Goal: Task Accomplishment & Management: Use online tool/utility

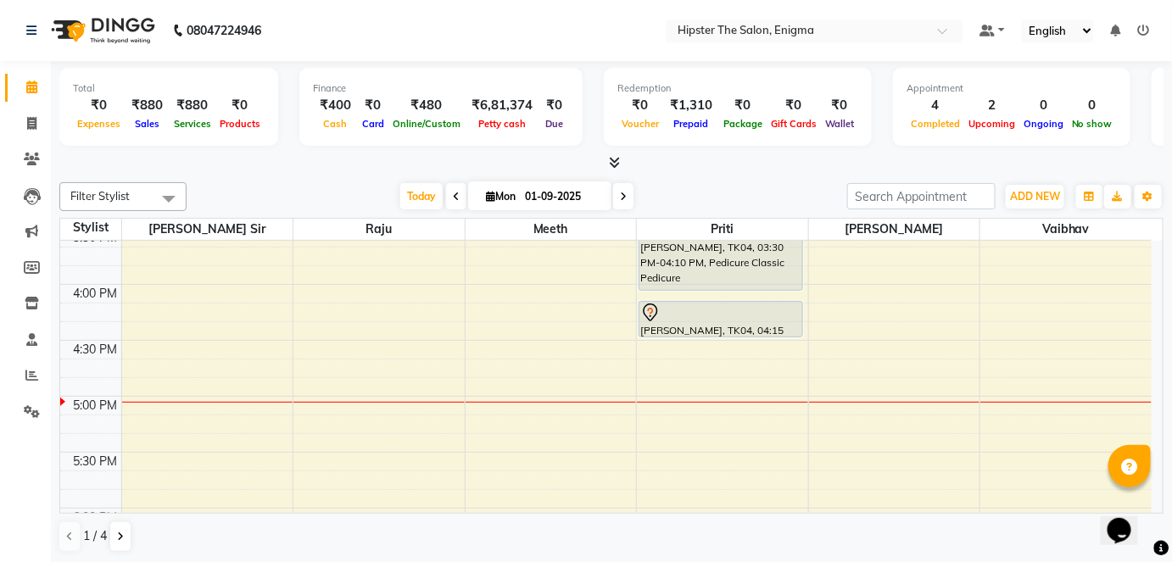
scroll to position [849, 0]
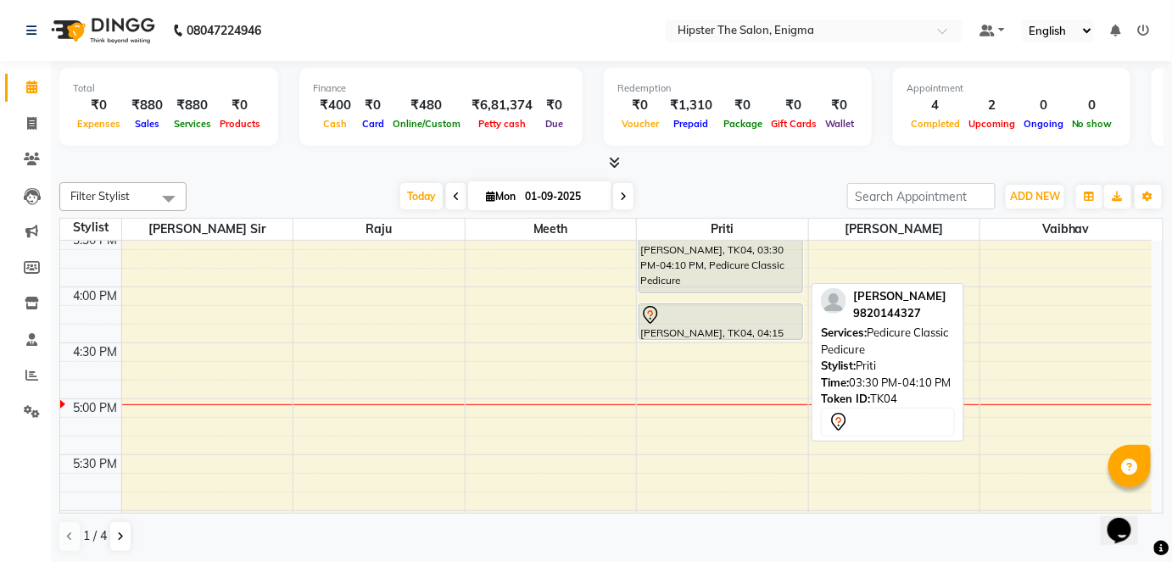
click at [688, 263] on div "[PERSON_NAME], TK04, 03:30 PM-04:10 PM, Pedicure Classic Pedicure" at bounding box center [721, 256] width 163 height 71
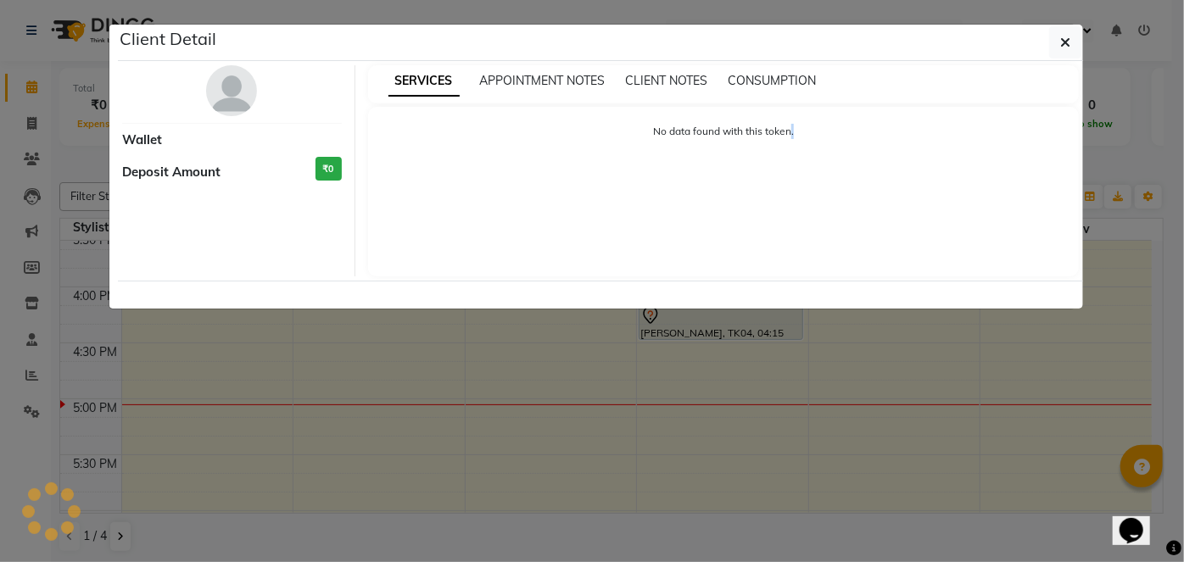
click at [688, 263] on div "Client Detail Wallet Deposit Amount ₹0 SERVICES APPOINTMENT NOTES CLIENT NOTES …" at bounding box center [592, 167] width 967 height 286
select select "7"
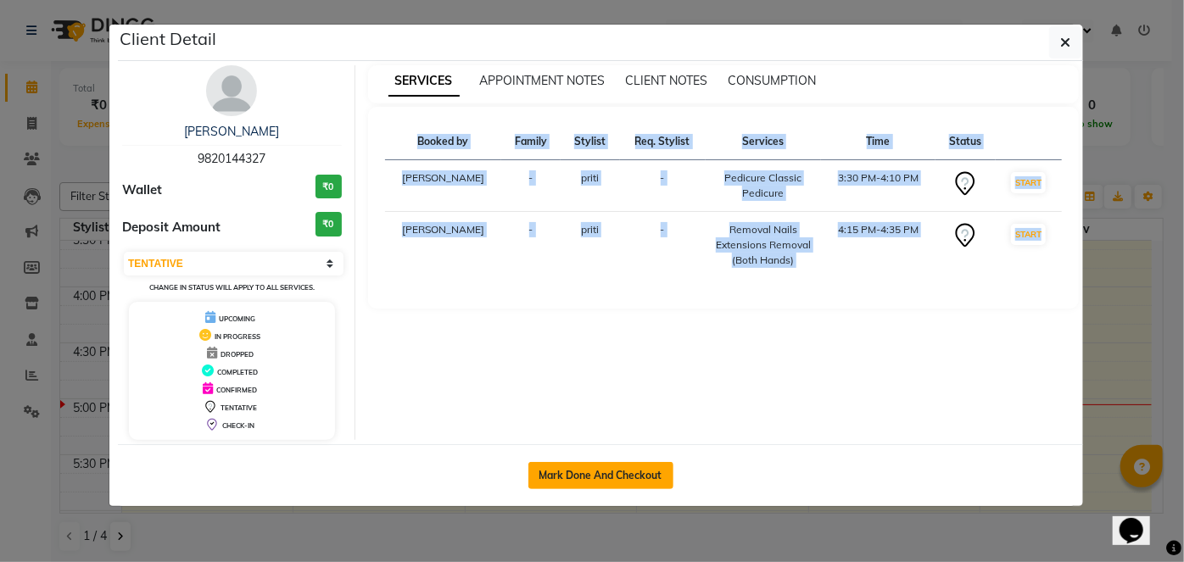
click at [628, 468] on button "Mark Done And Checkout" at bounding box center [600, 475] width 145 height 27
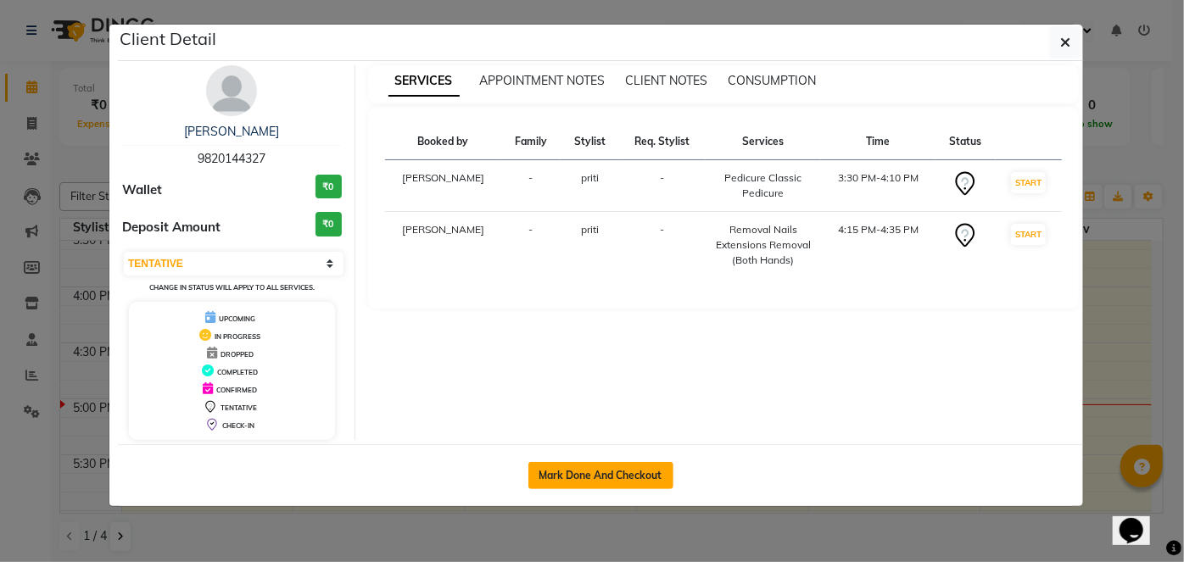
select select "4468"
select select "service"
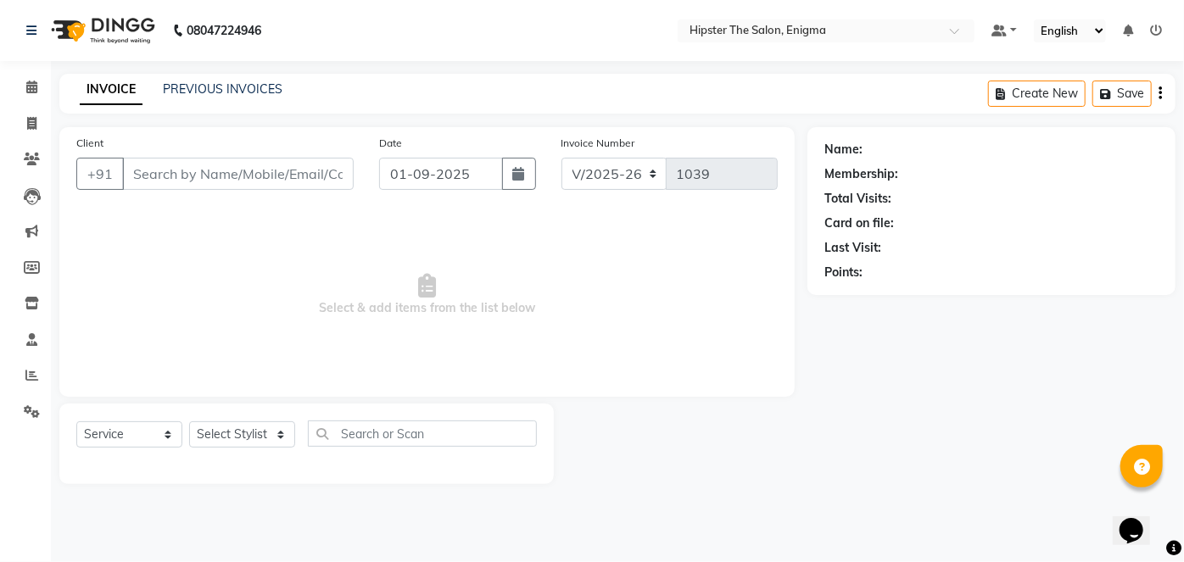
type input "9820144327"
select select "85574"
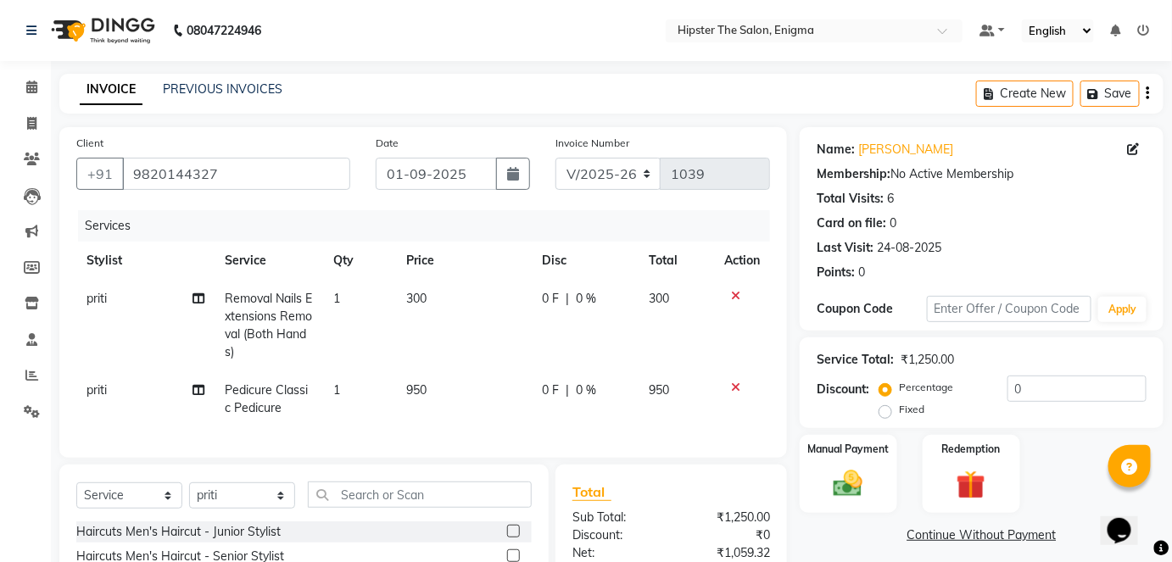
click at [734, 383] on icon at bounding box center [735, 388] width 9 height 12
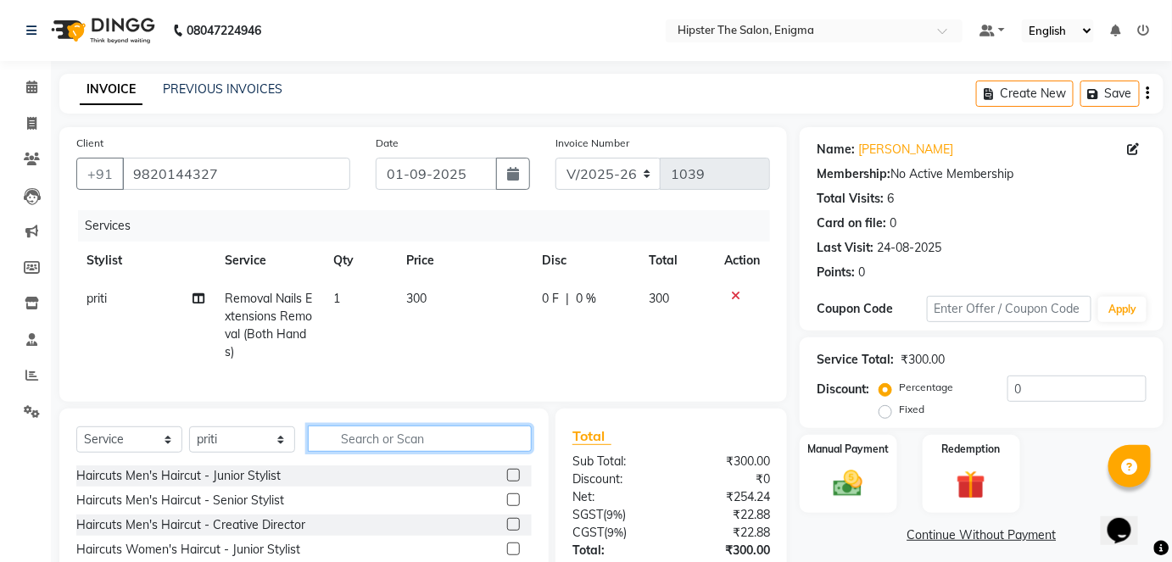
click at [376, 452] on input "text" at bounding box center [420, 439] width 224 height 26
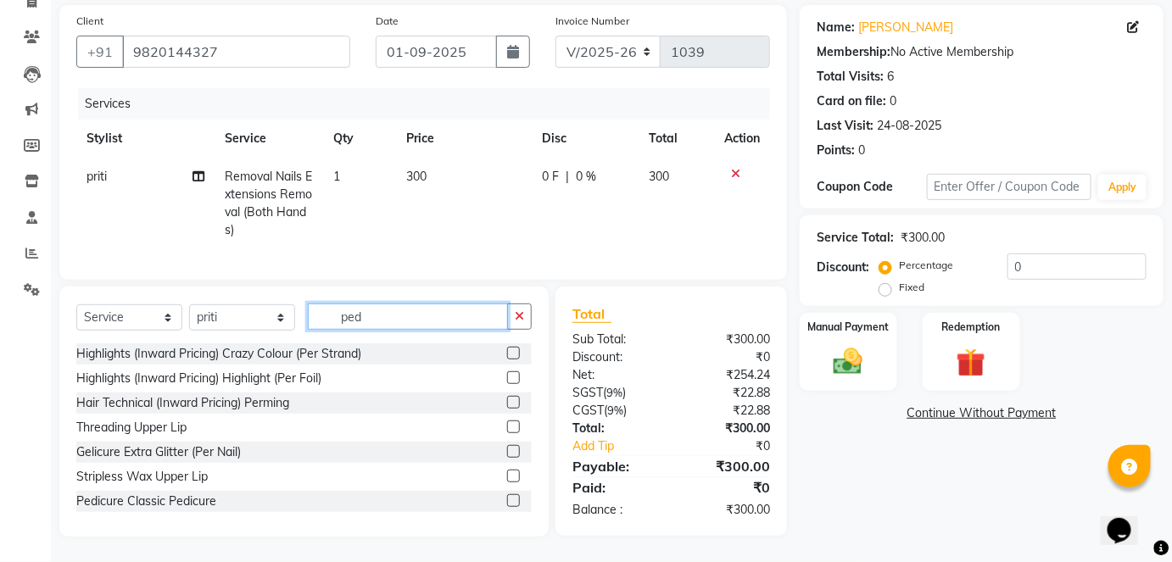
scroll to position [131, 0]
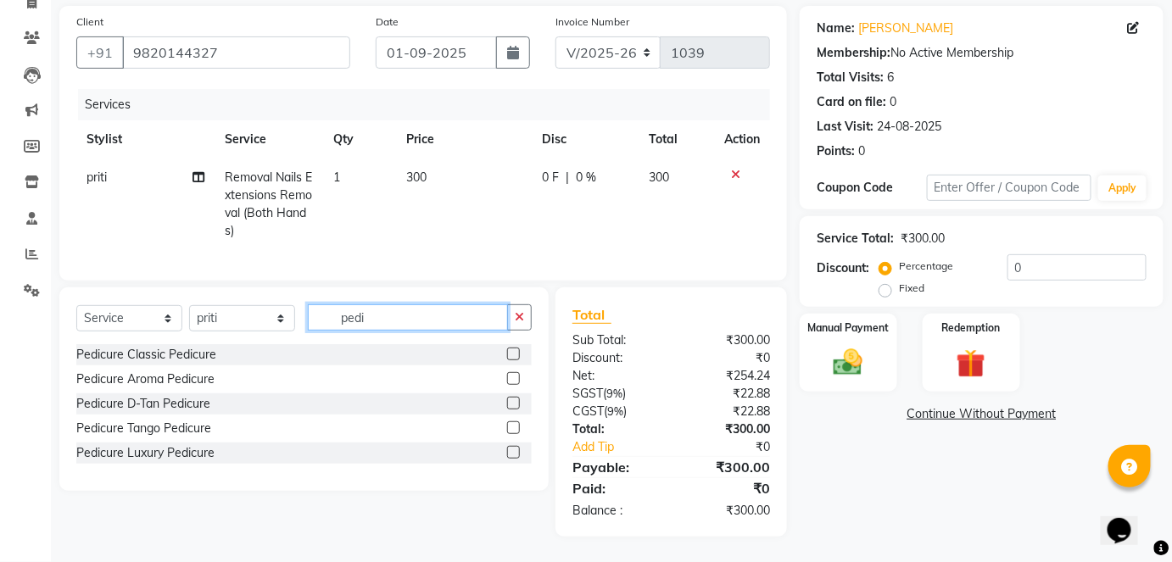
type input "pedi"
click at [514, 377] on label at bounding box center [513, 378] width 13 height 13
click at [514, 377] on input "checkbox" at bounding box center [512, 379] width 11 height 11
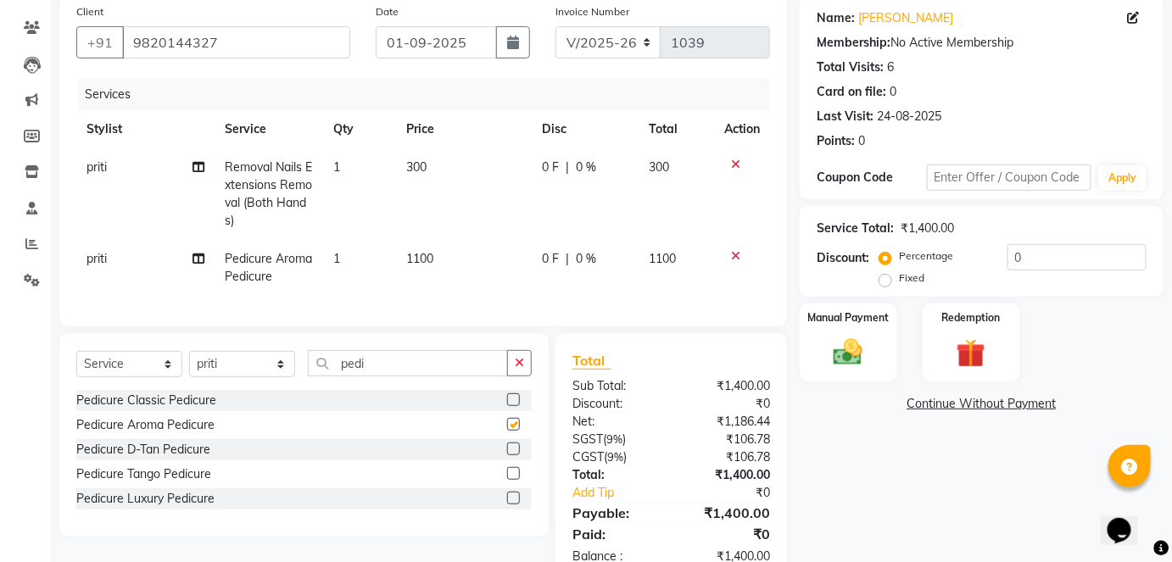
checkbox input "false"
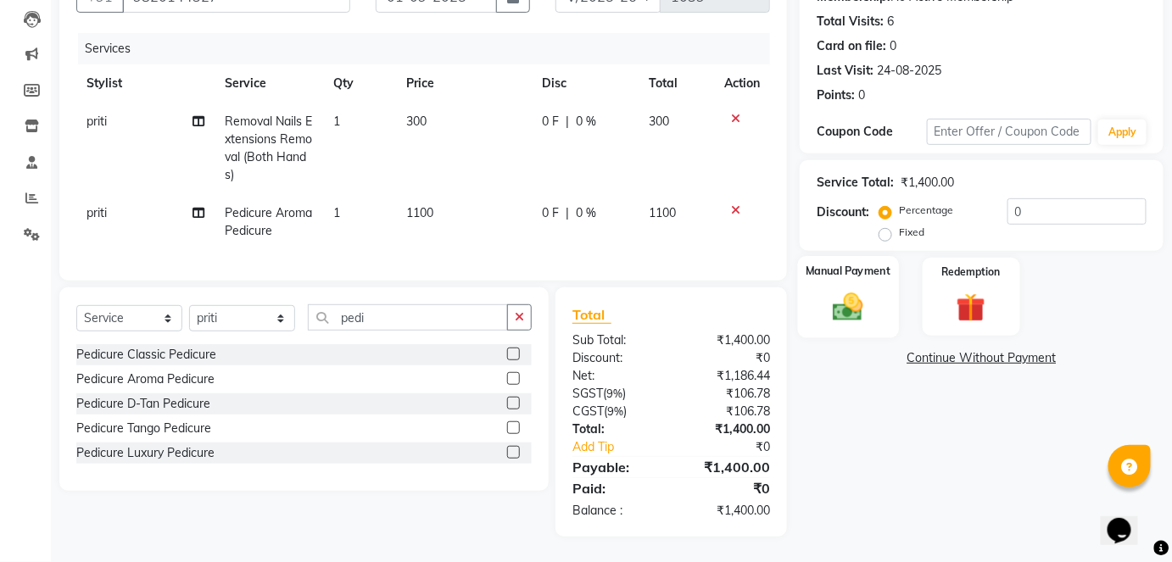
click at [836, 289] on img at bounding box center [848, 306] width 49 height 35
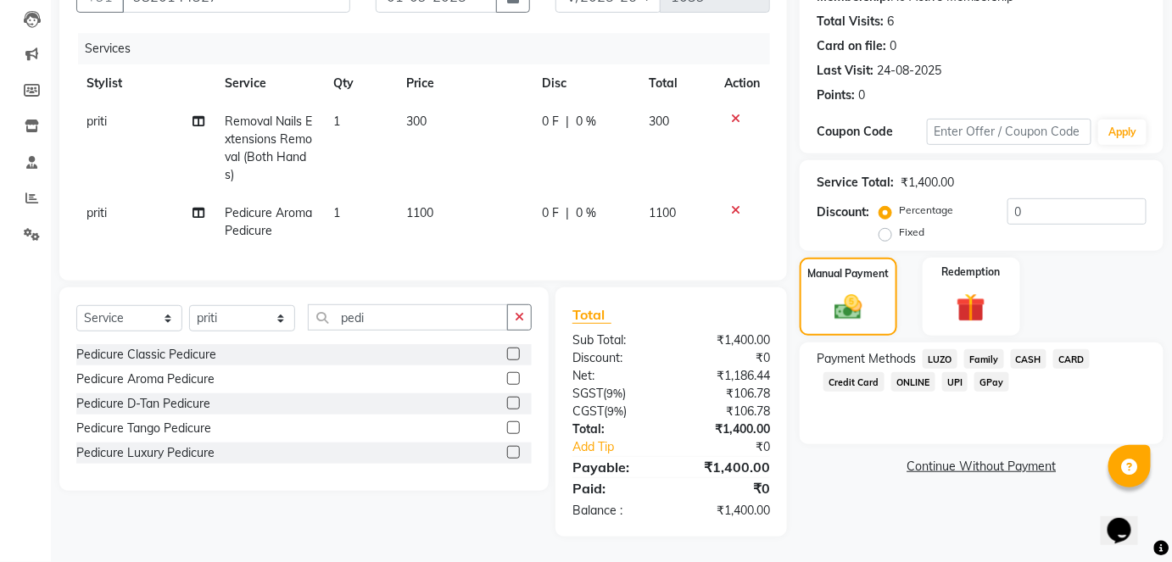
click at [1032, 349] on span "CASH" at bounding box center [1029, 359] width 36 height 20
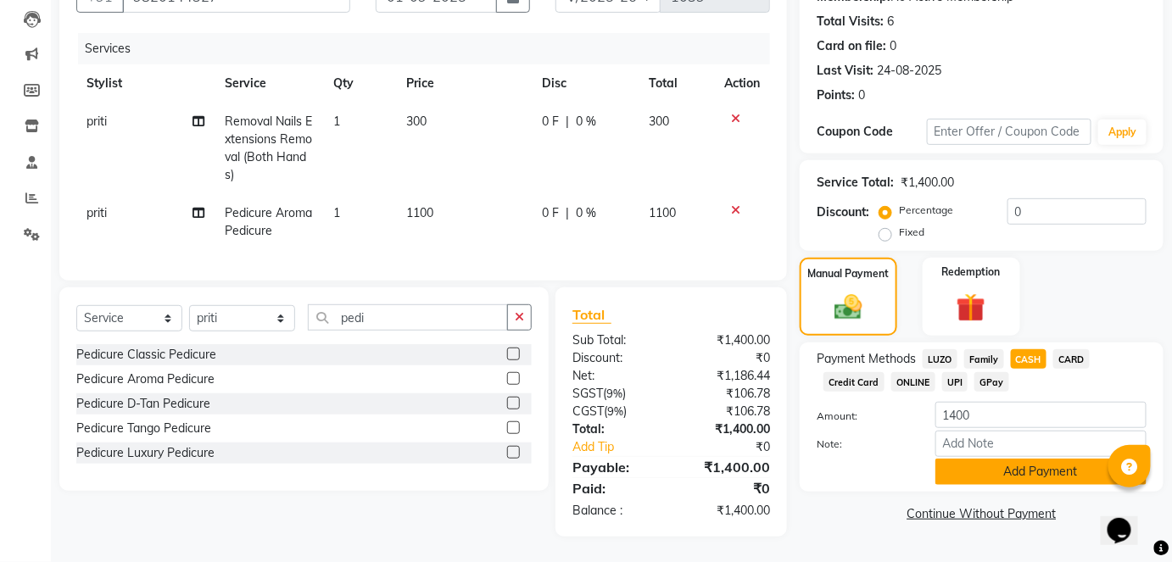
click at [1057, 459] on button "Add Payment" at bounding box center [1041, 472] width 211 height 26
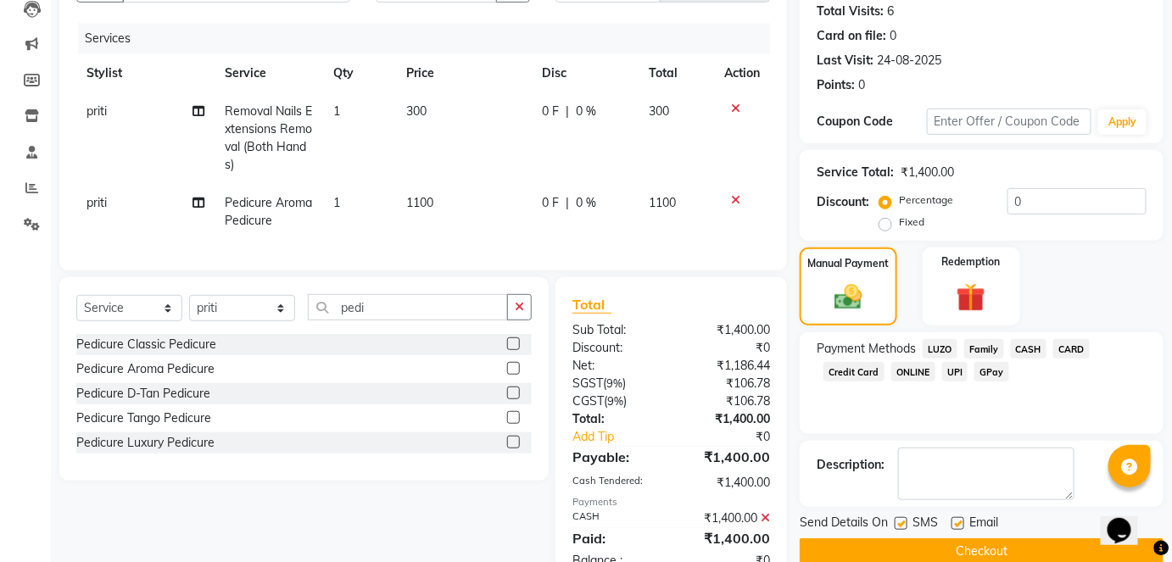
click at [1044, 552] on button "Checkout" at bounding box center [982, 552] width 364 height 26
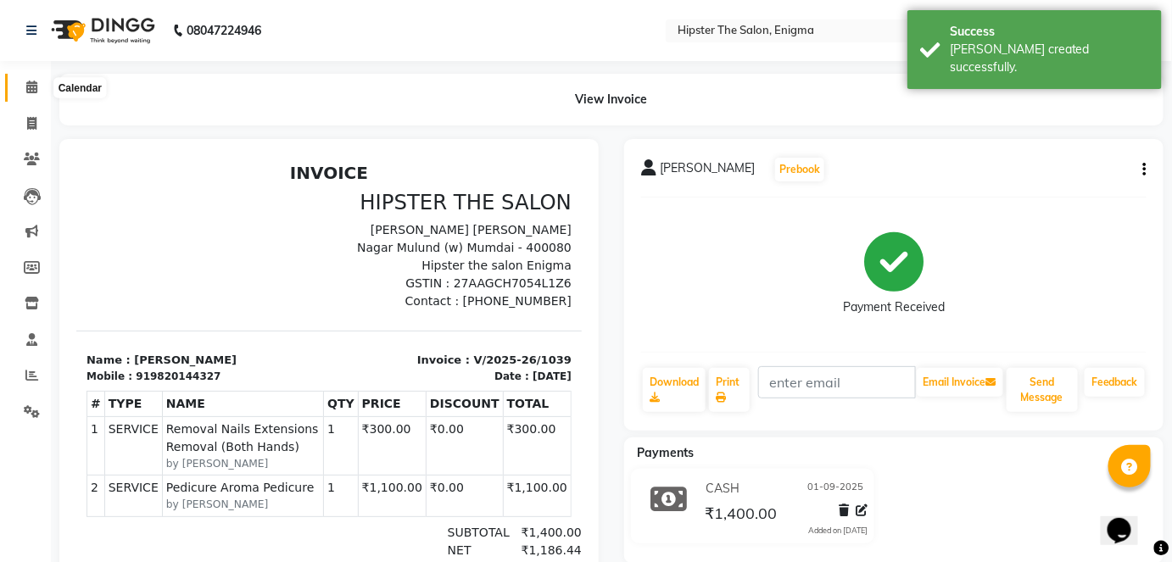
click at [29, 87] on icon at bounding box center [31, 87] width 11 height 13
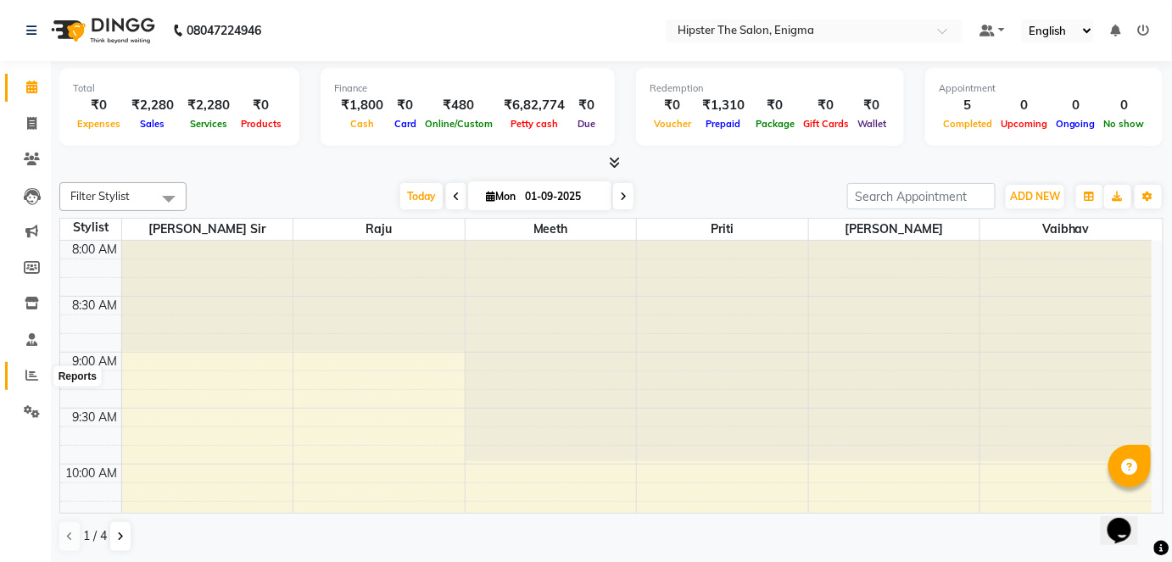
click at [36, 371] on icon at bounding box center [31, 375] width 13 height 13
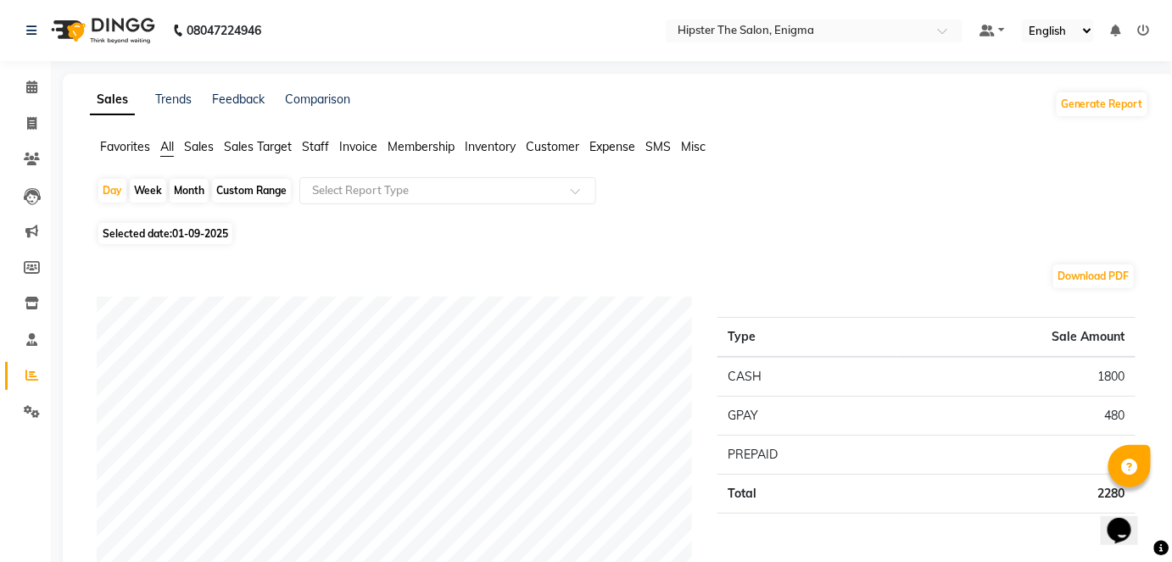
click at [324, 144] on span "Staff" at bounding box center [315, 146] width 27 height 15
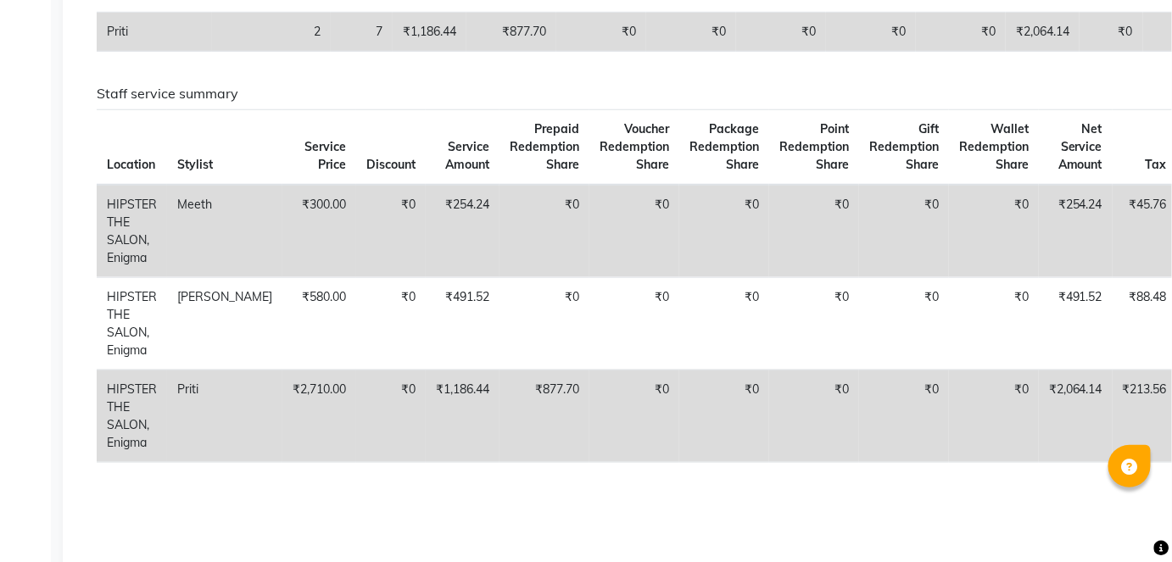
scroll to position [450, 0]
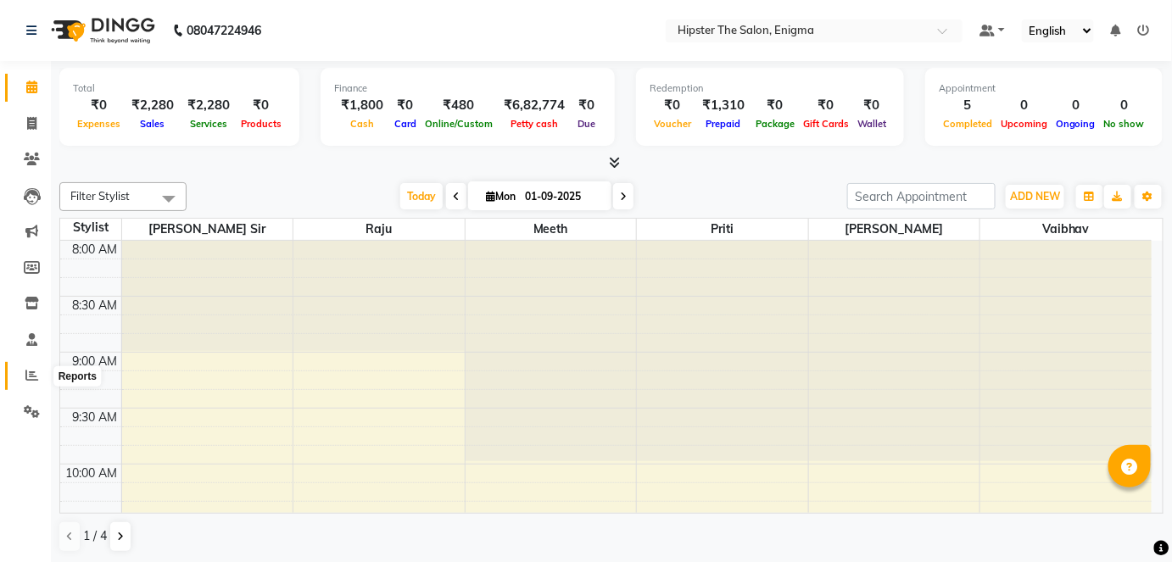
click at [32, 376] on icon at bounding box center [31, 375] width 13 height 13
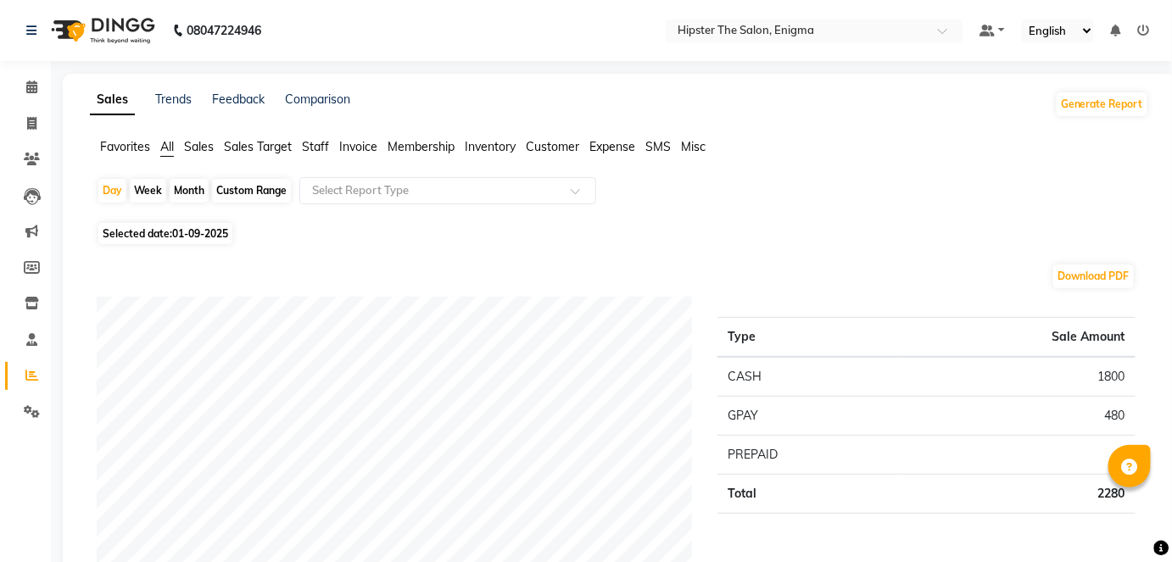
click at [193, 188] on div "Month" at bounding box center [189, 191] width 39 height 24
select select "9"
select select "2025"
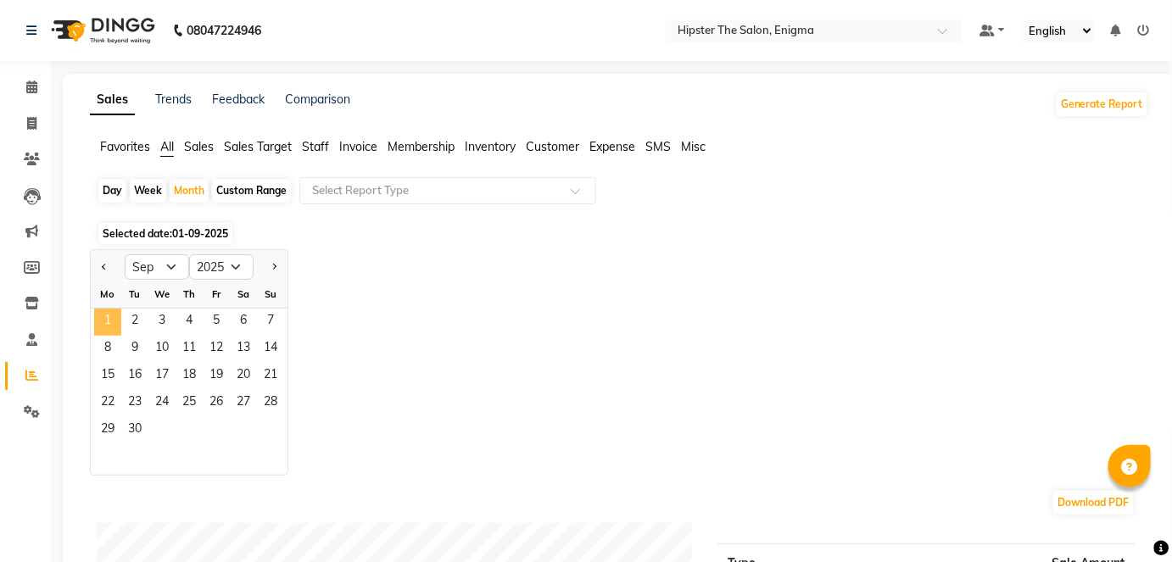
click at [110, 315] on span "1" at bounding box center [107, 322] width 27 height 27
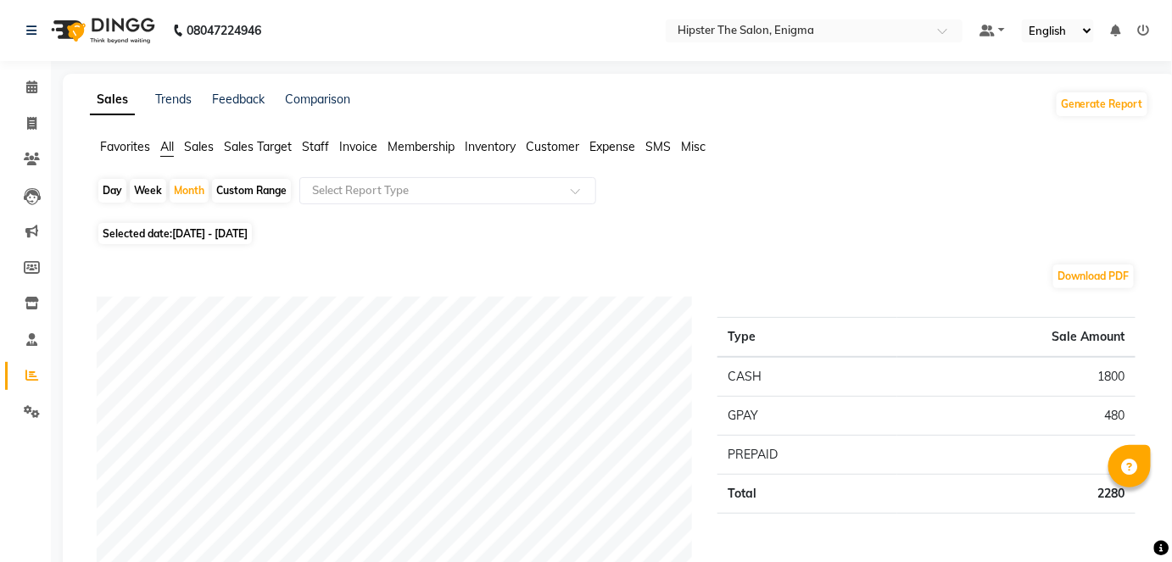
click at [317, 143] on span "Staff" at bounding box center [315, 146] width 27 height 15
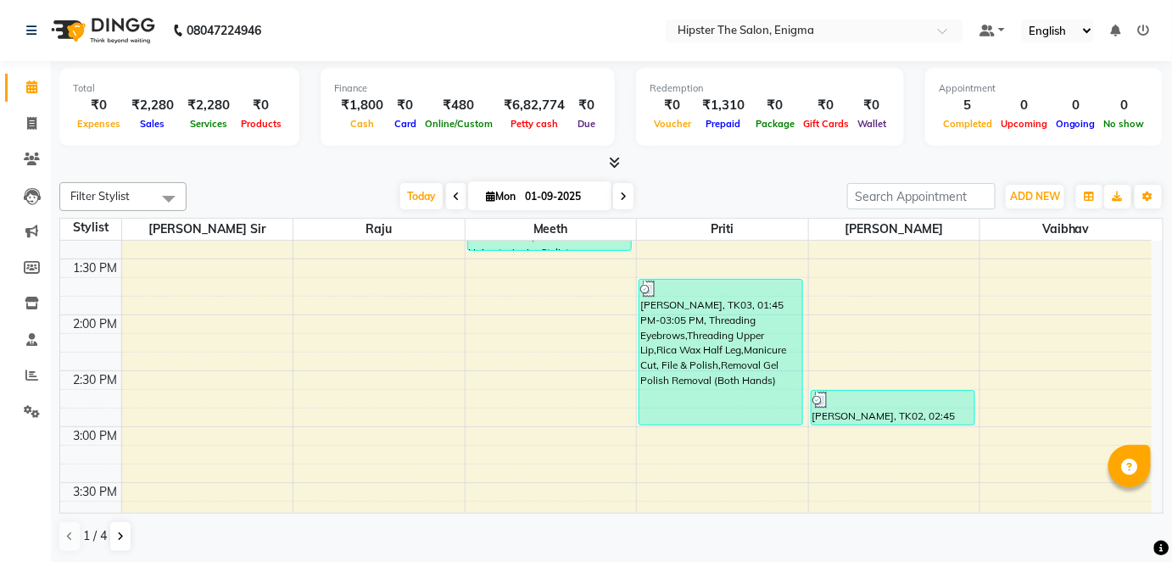
scroll to position [597, 0]
click at [28, 373] on icon at bounding box center [31, 375] width 13 height 13
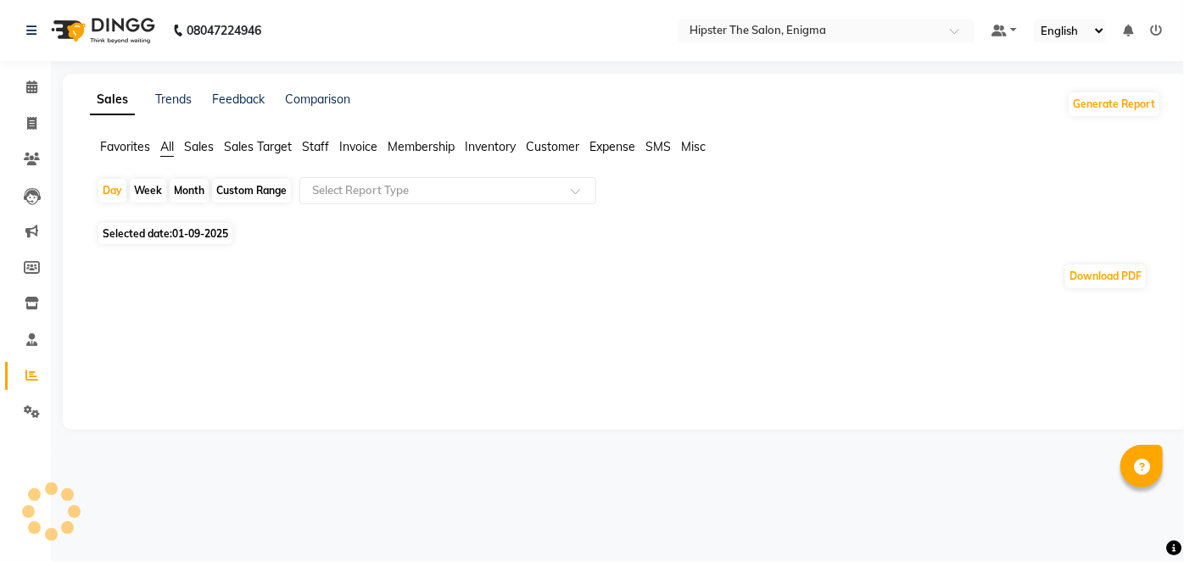
click at [175, 234] on span "01-09-2025" at bounding box center [200, 233] width 56 height 13
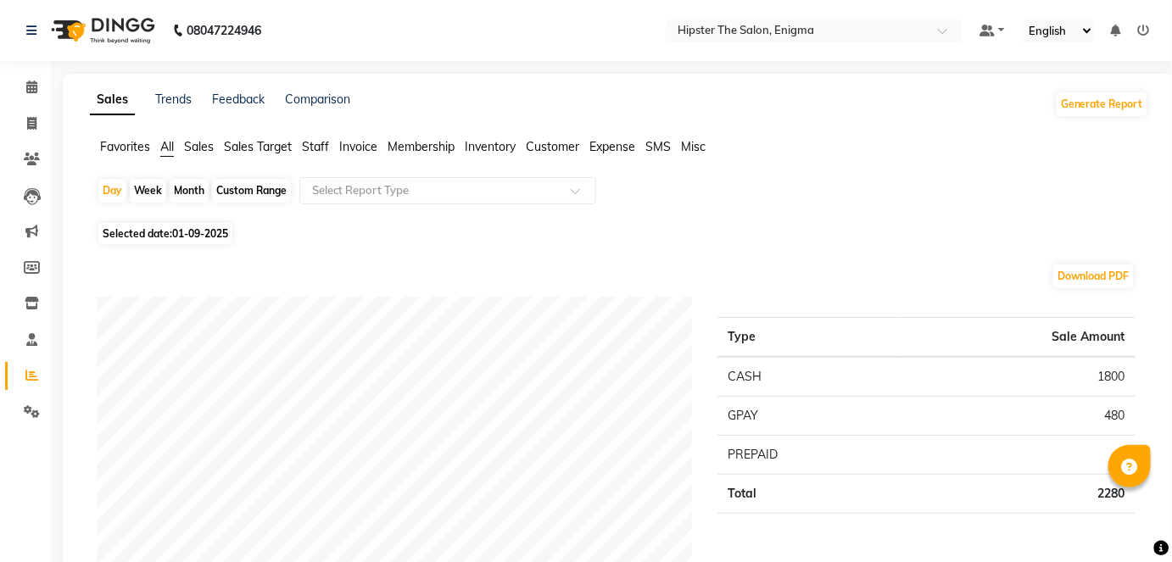
click at [174, 224] on span "Selected date: [DATE]" at bounding box center [165, 233] width 134 height 21
select select "9"
select select "2025"
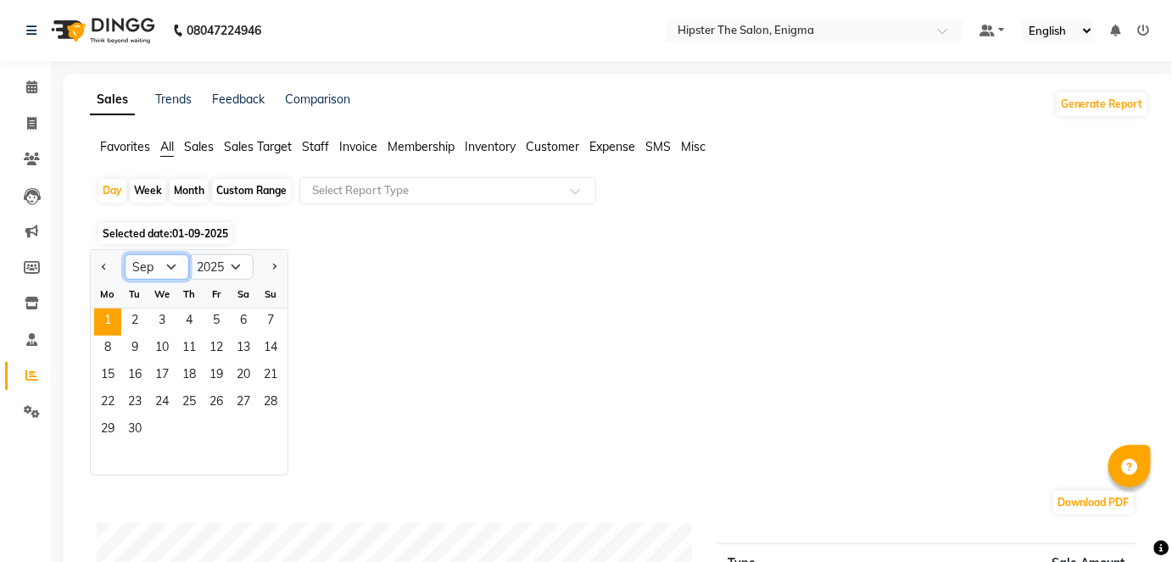
click at [144, 259] on select "Jan Feb Mar Apr May Jun [DATE] Aug Sep Oct Nov Dec" at bounding box center [157, 266] width 64 height 25
select select "8"
click at [125, 254] on select "Jan Feb Mar Apr May Jun [DATE] Aug Sep Oct Nov Dec" at bounding box center [157, 266] width 64 height 25
click at [216, 320] on span "1" at bounding box center [216, 322] width 27 height 27
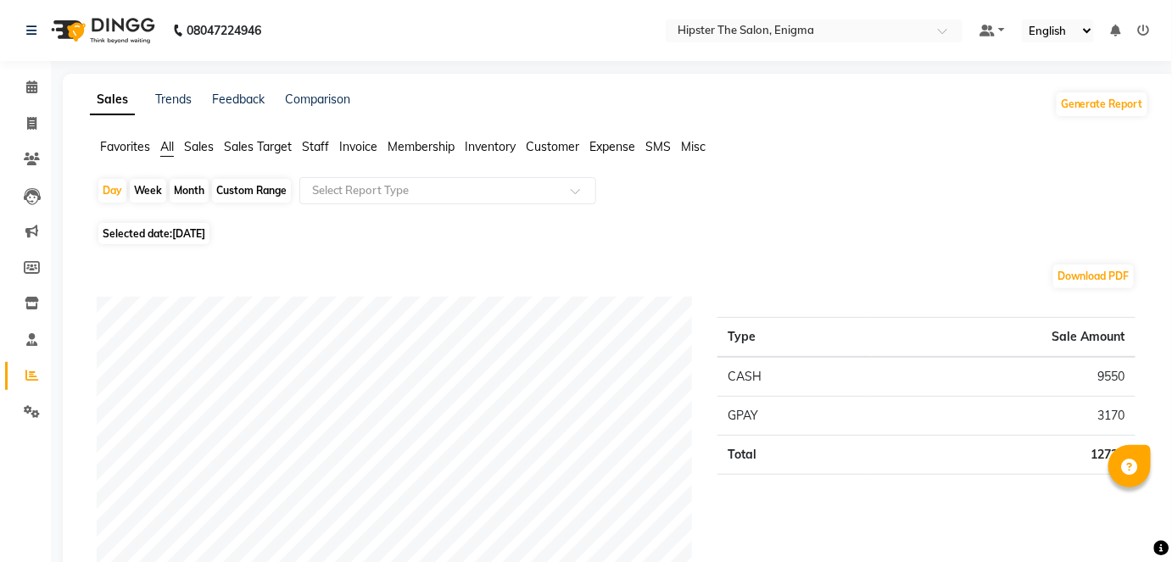
click at [319, 143] on span "Staff" at bounding box center [315, 146] width 27 height 15
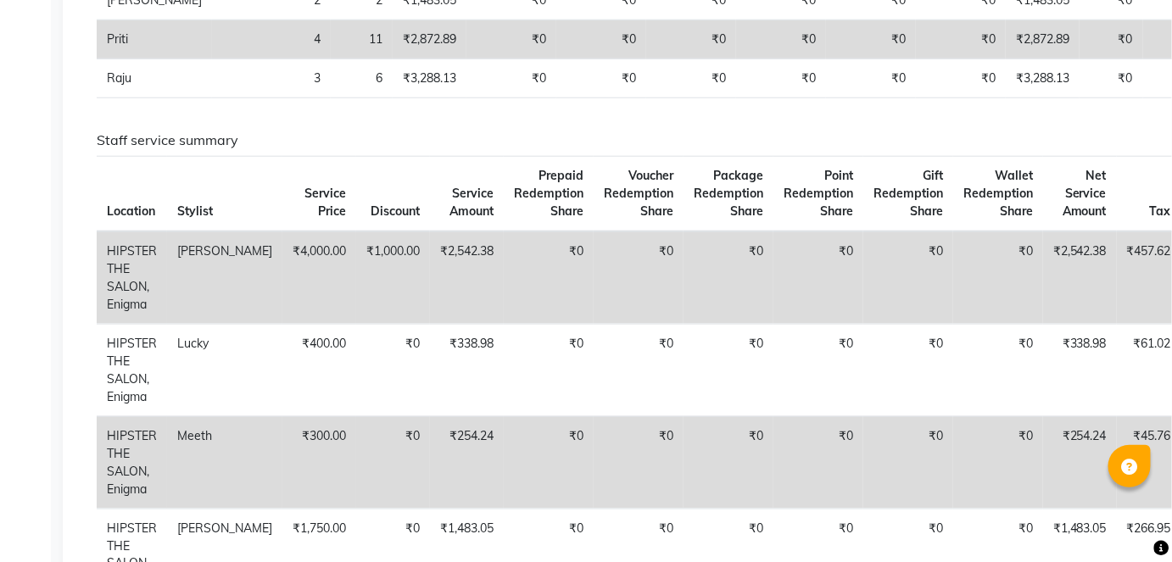
scroll to position [509, 0]
